Goal: Task Accomplishment & Management: Use online tool/utility

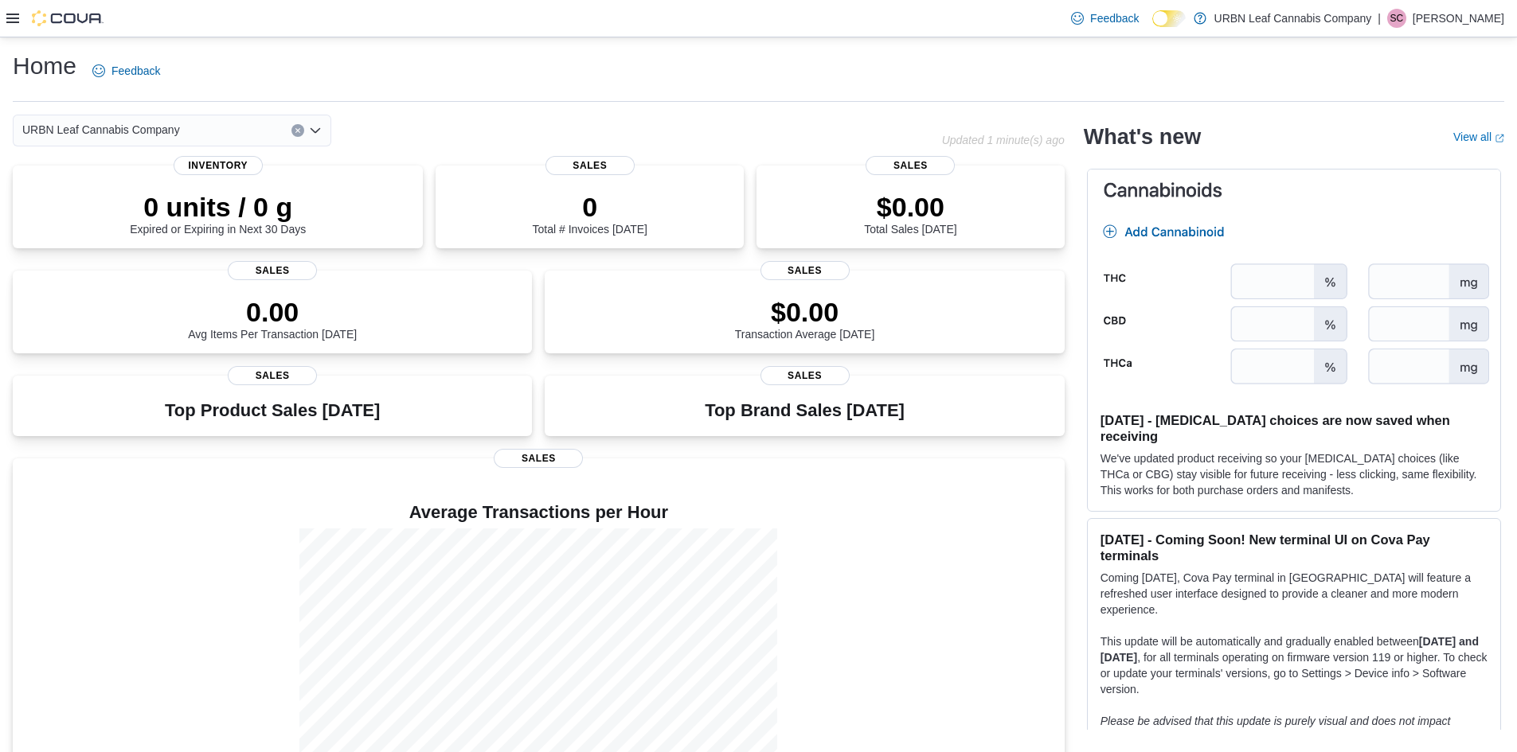
click at [16, 18] on icon at bounding box center [12, 18] width 13 height 13
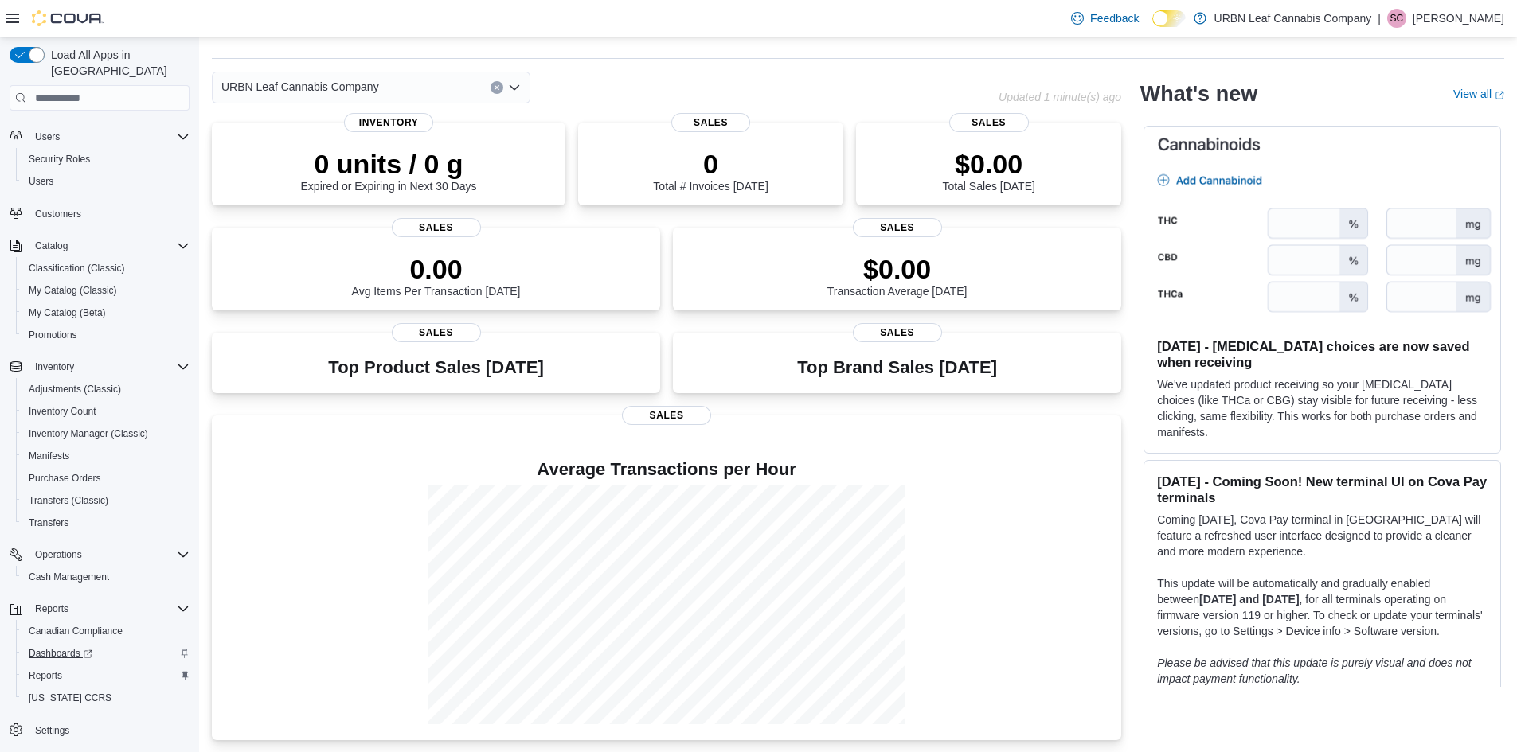
scroll to position [44, 0]
click at [57, 670] on span "Reports" at bounding box center [45, 676] width 33 height 13
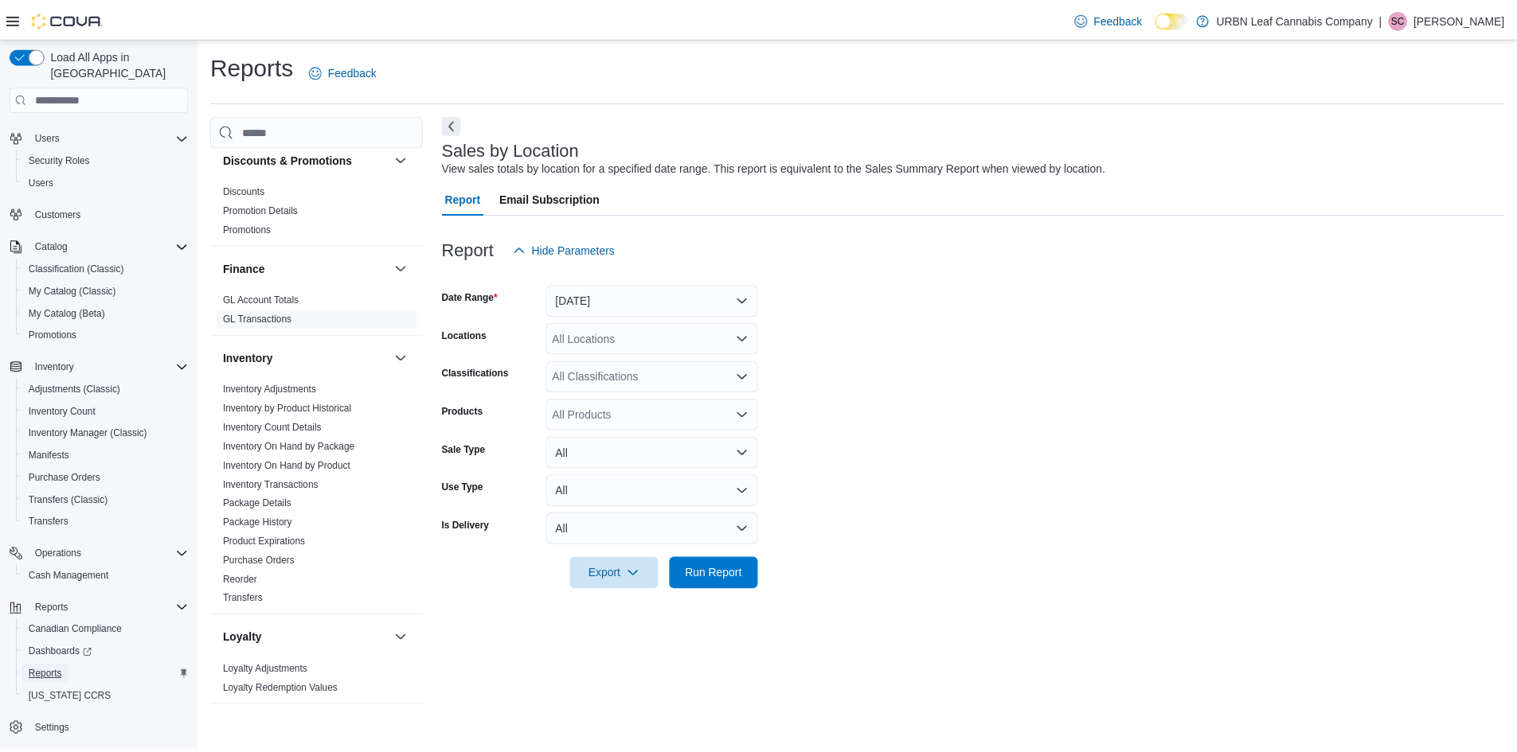
scroll to position [557, 0]
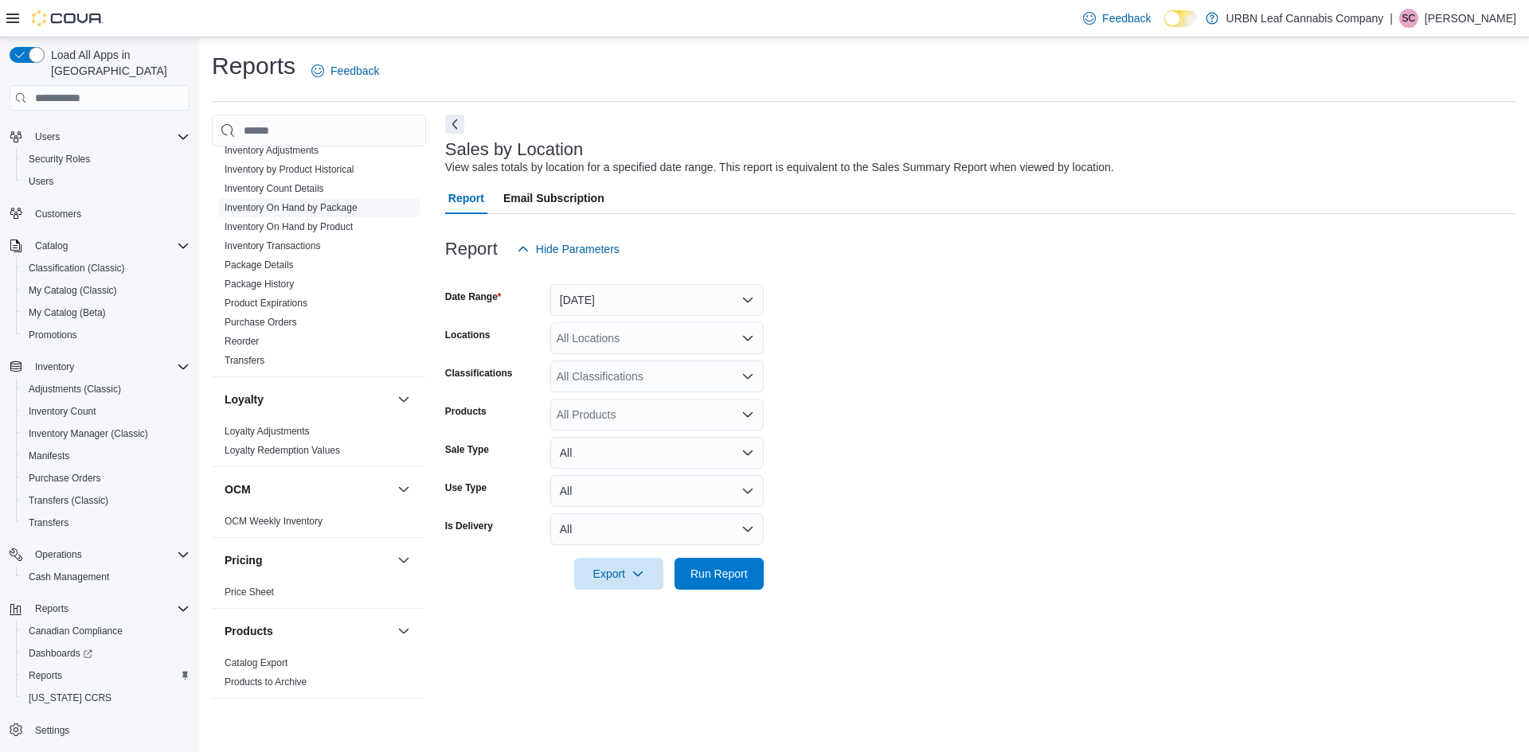
click at [293, 209] on link "Inventory On Hand by Package" at bounding box center [291, 207] width 133 height 11
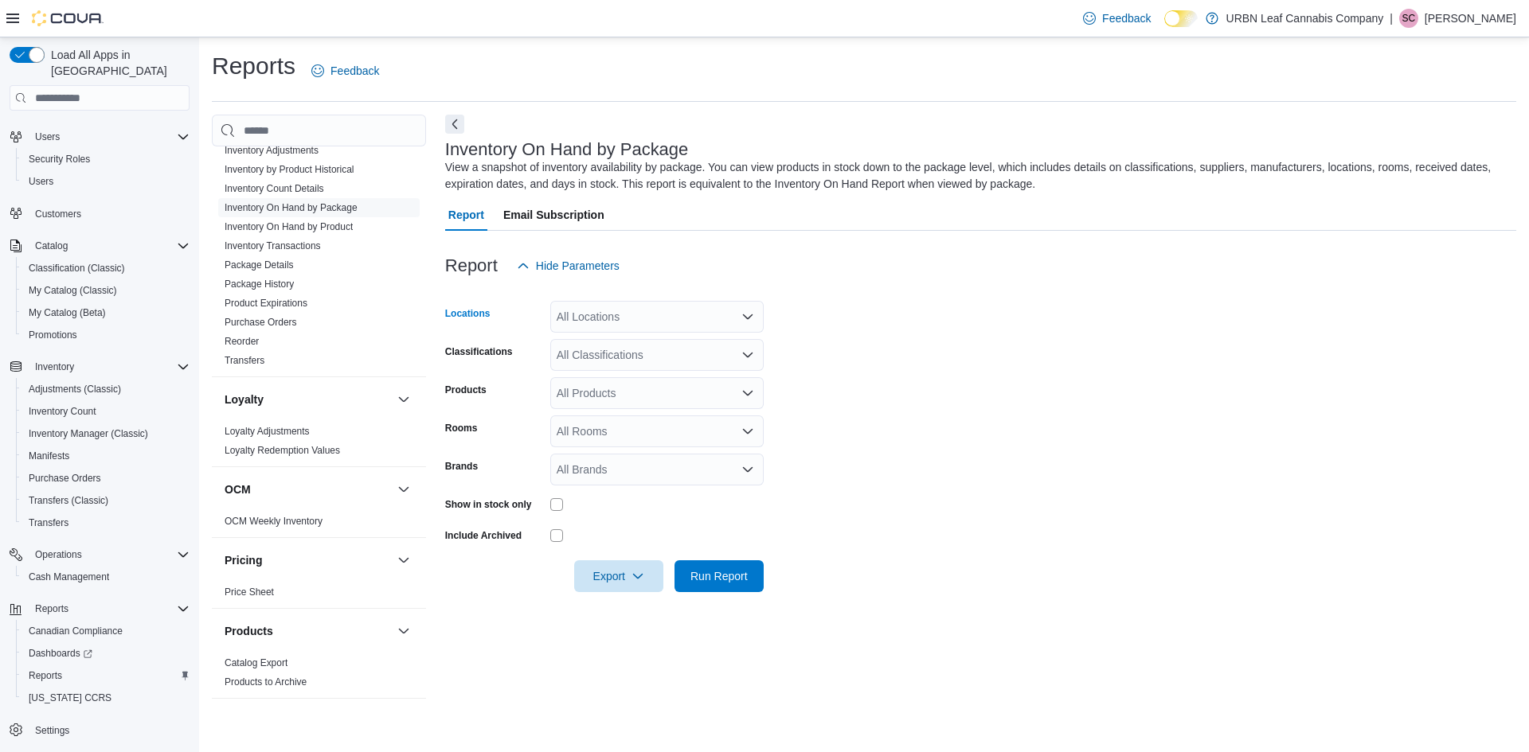
click at [626, 311] on div "All Locations" at bounding box center [656, 317] width 213 height 32
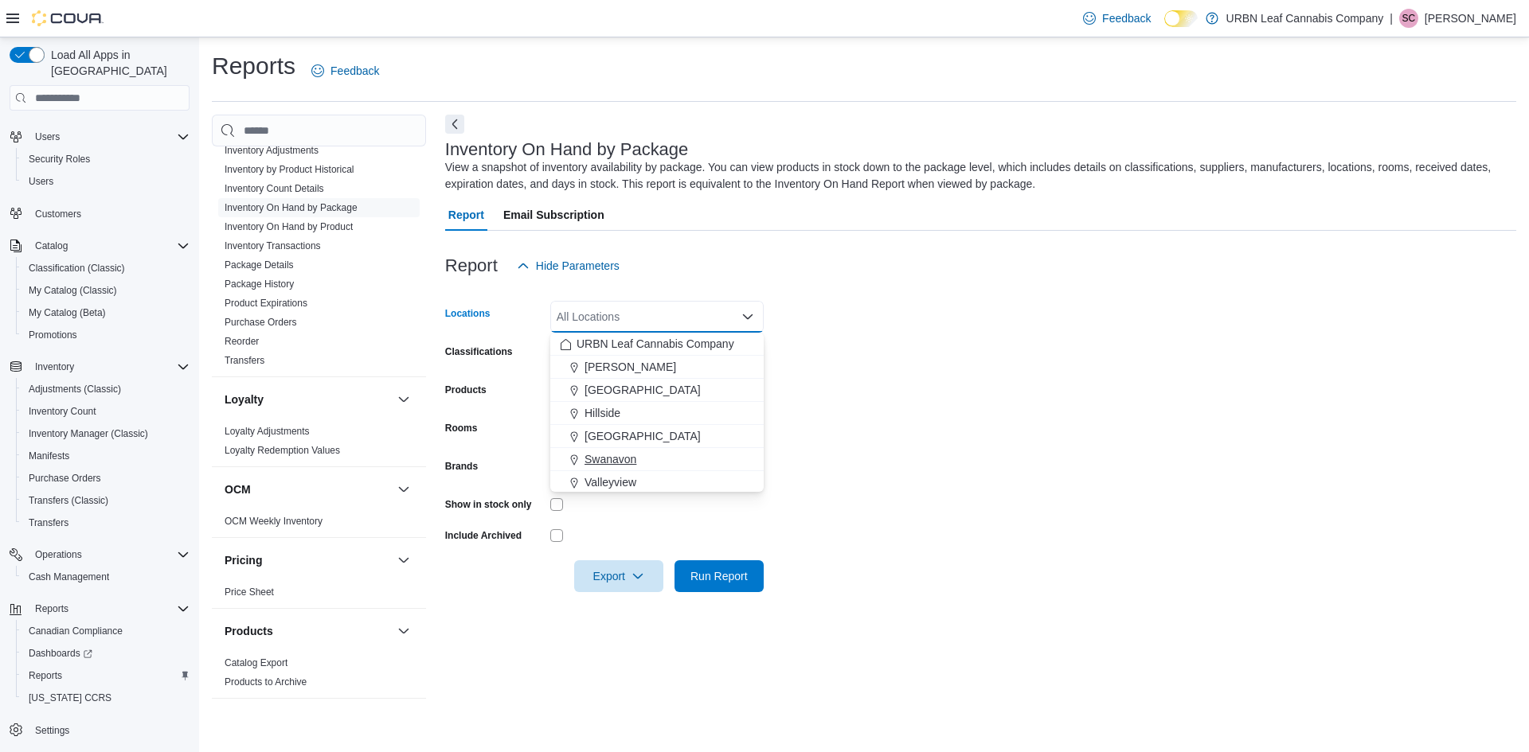
click at [629, 455] on span "Swanavon" at bounding box center [610, 459] width 52 height 16
click at [843, 413] on form "Locations [GEOGRAPHIC_DATA] Combo box. Selected. [GEOGRAPHIC_DATA]. Press Backs…" at bounding box center [980, 437] width 1071 height 311
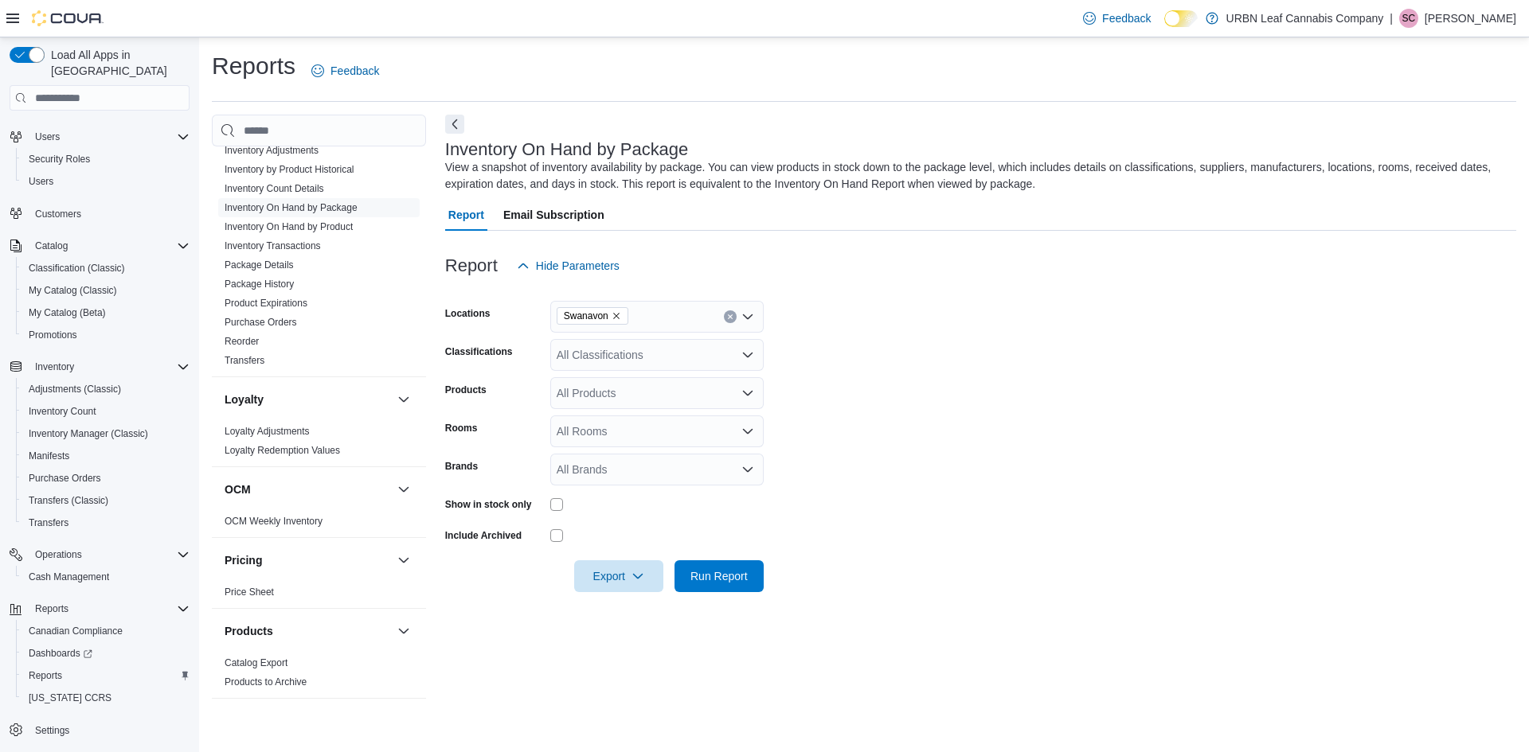
click at [664, 353] on div "All Classifications" at bounding box center [656, 355] width 213 height 32
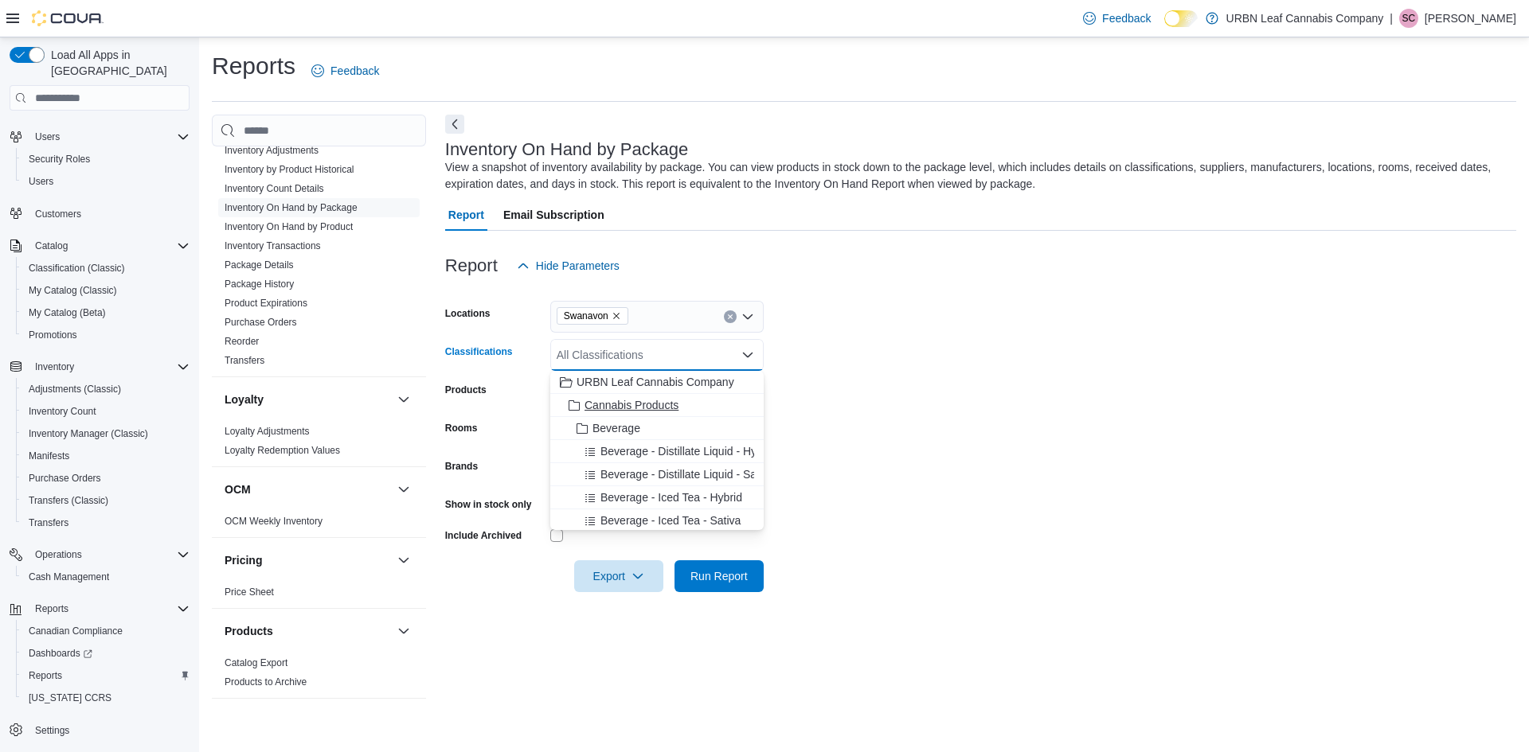
click at [662, 404] on span "Cannabis Products" at bounding box center [631, 405] width 94 height 16
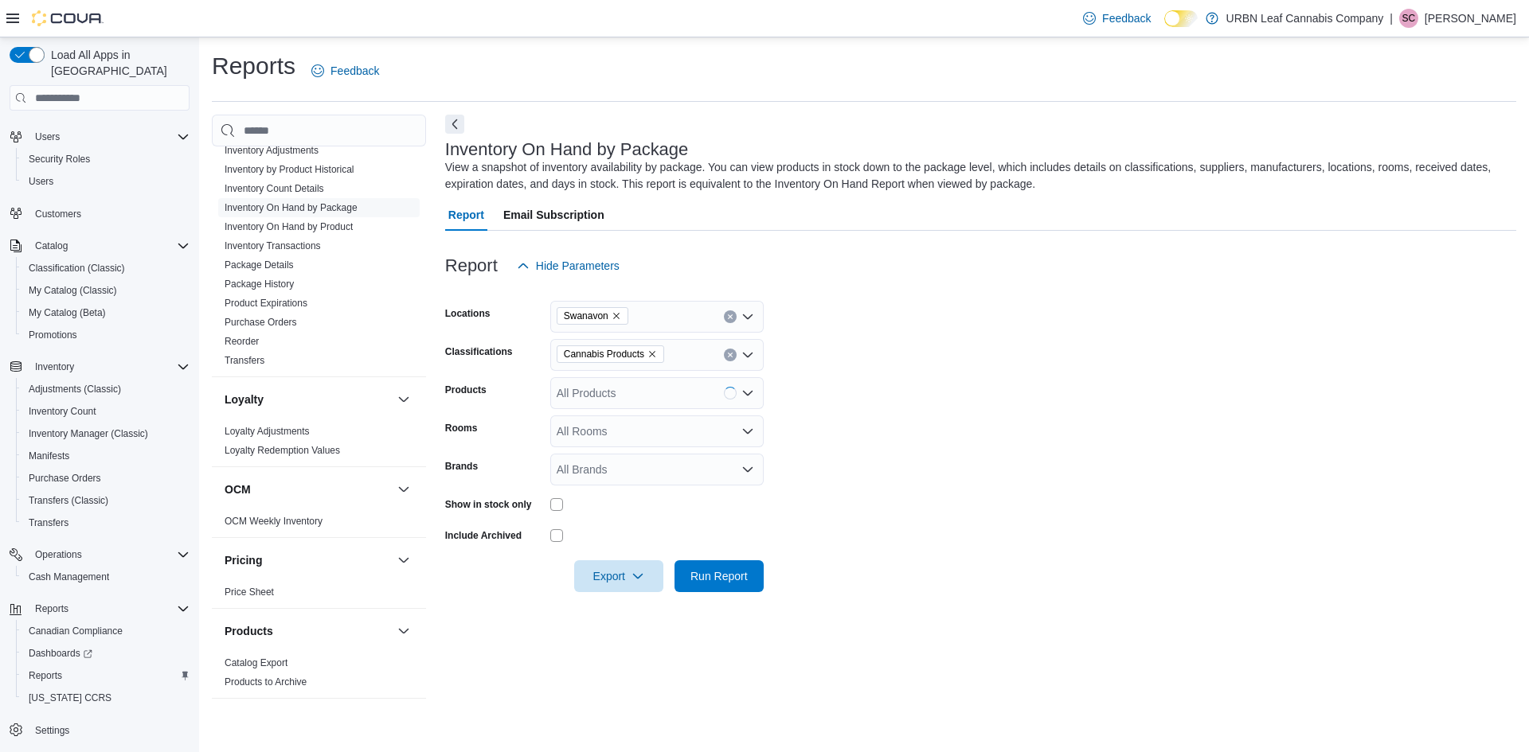
drag, startPoint x: 882, startPoint y: 393, endPoint x: 873, endPoint y: 393, distance: 8.8
click at [873, 393] on form "Locations Swanavon Classifications Cannabis Products Products All Products Room…" at bounding box center [980, 437] width 1071 height 311
click at [565, 507] on div at bounding box center [656, 504] width 213 height 13
click at [694, 568] on span "Run Report" at bounding box center [719, 576] width 70 height 32
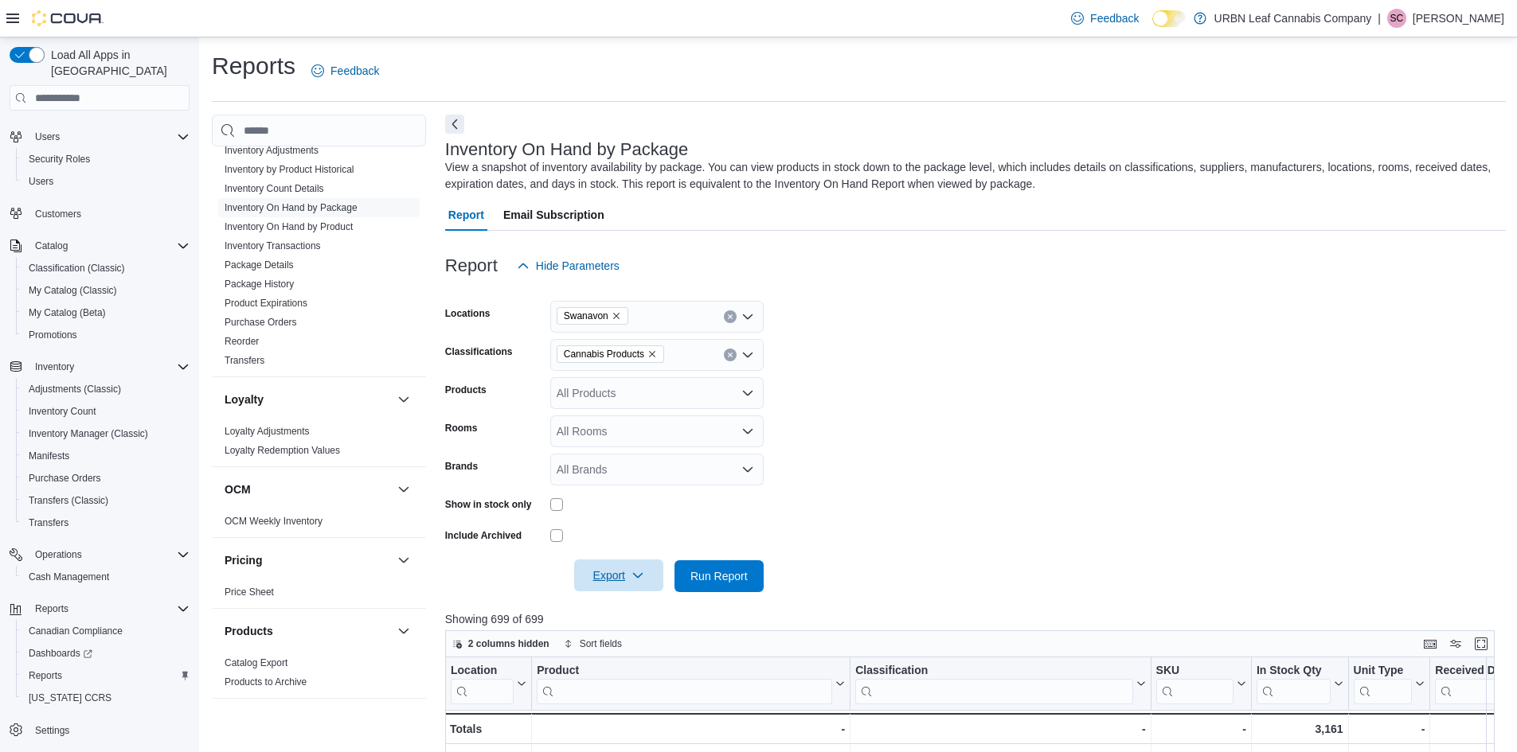
click at [617, 581] on span "Export" at bounding box center [619, 576] width 70 height 32
click at [628, 613] on span "Export to Excel" at bounding box center [621, 608] width 72 height 13
